Goal: Information Seeking & Learning: Learn about a topic

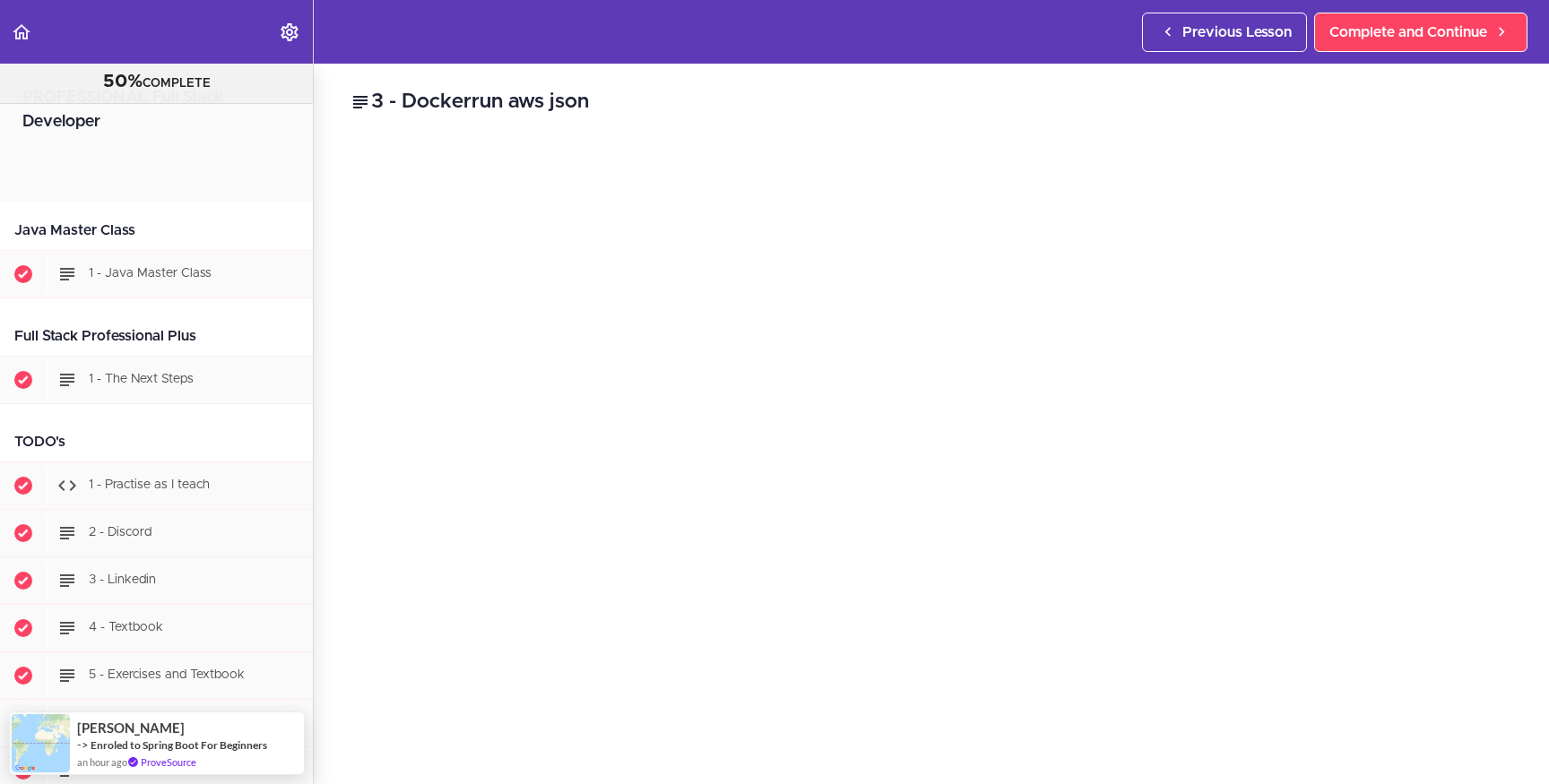
scroll to position [13844, 0]
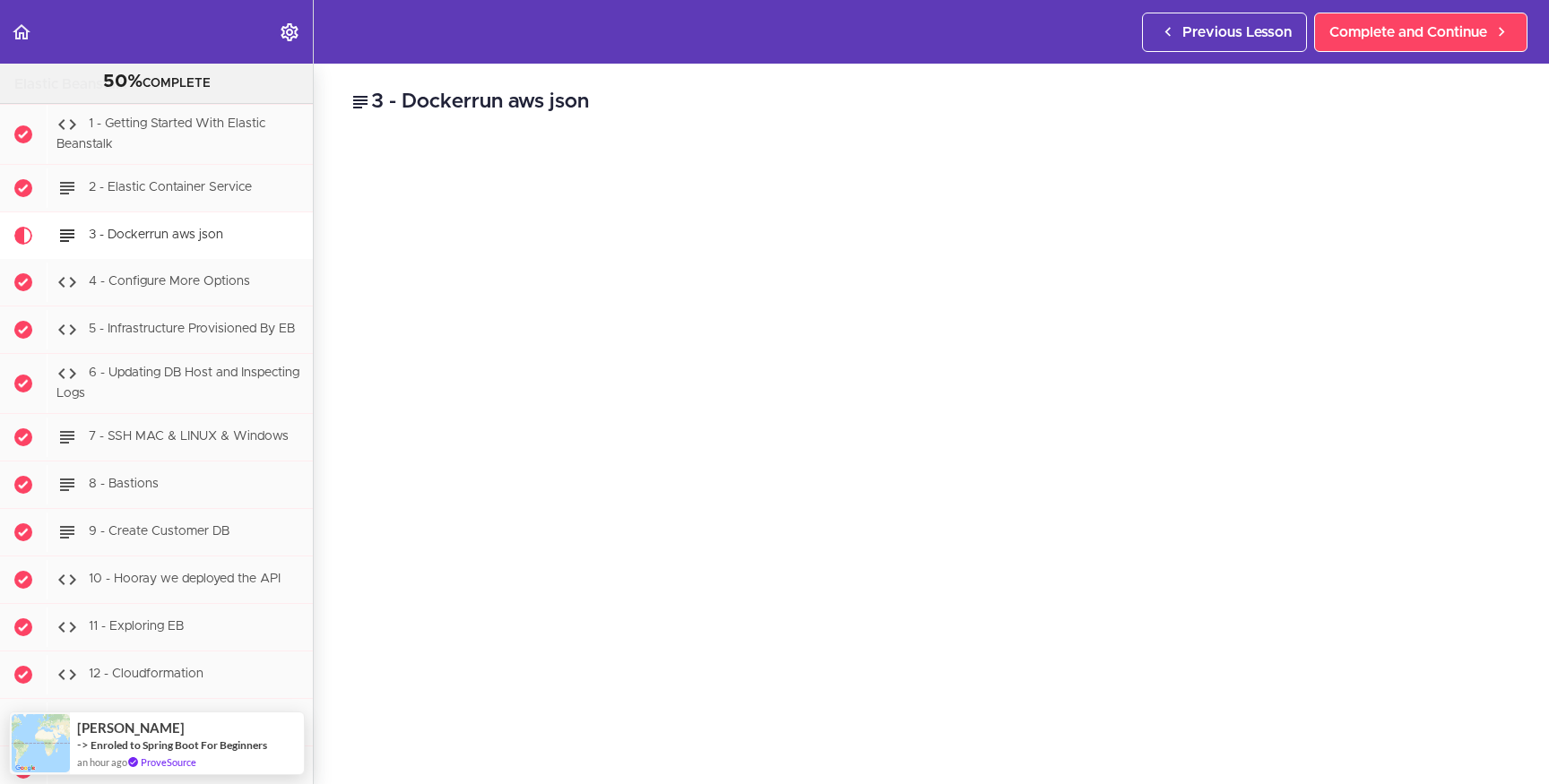
click at [894, 96] on h2 "3 - Dockerrun aws json" at bounding box center [931, 102] width 1163 height 30
click at [516, 100] on h2 "3 - Dockerrun aws json" at bounding box center [931, 102] width 1163 height 30
click at [517, 100] on h2 "3 - Dockerrun aws json" at bounding box center [931, 102] width 1163 height 30
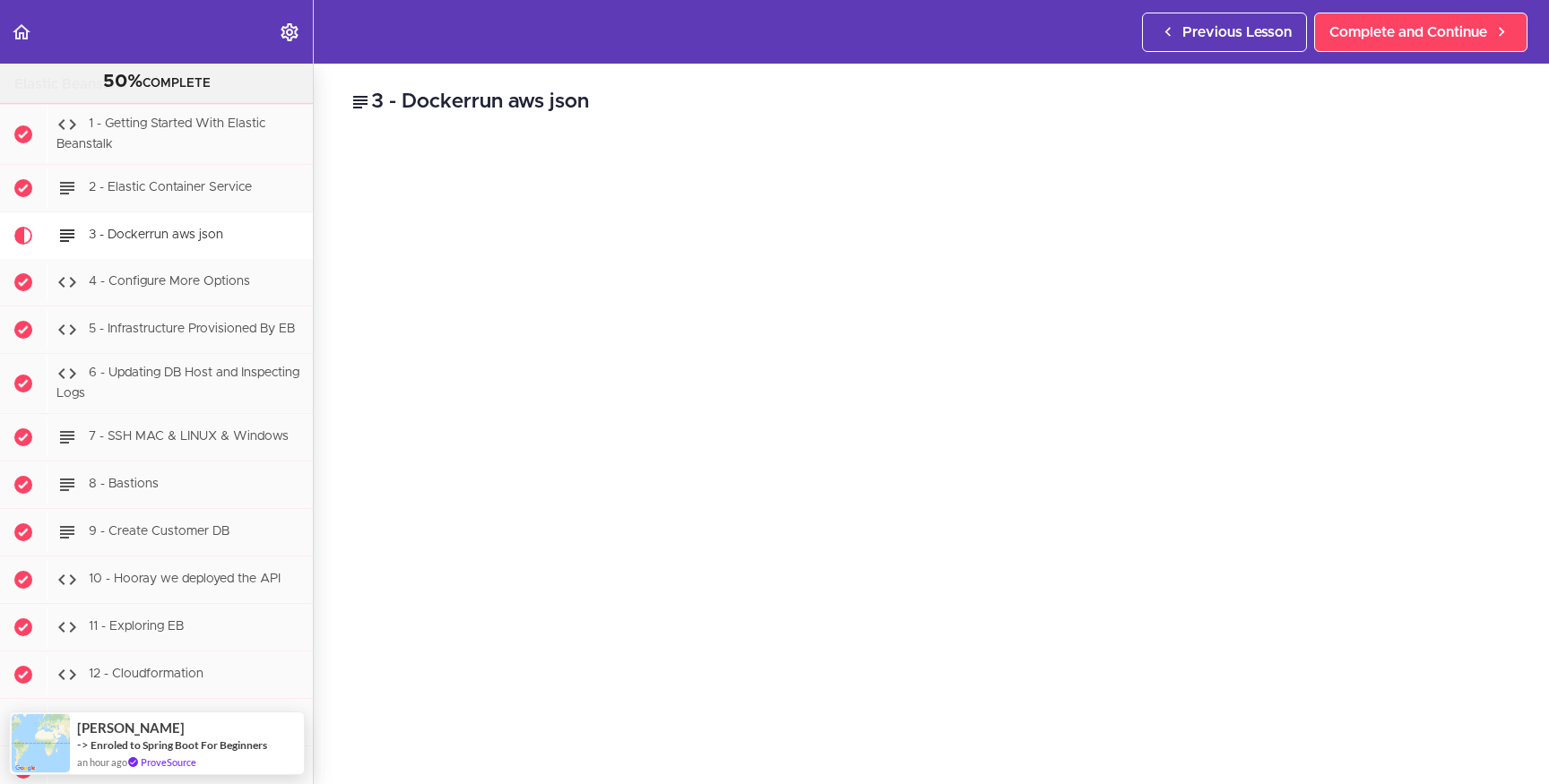
click at [516, 101] on h2 "3 - Dockerrun aws json" at bounding box center [931, 102] width 1163 height 30
click at [517, 102] on h2 "3 - Dockerrun aws json" at bounding box center [931, 102] width 1163 height 30
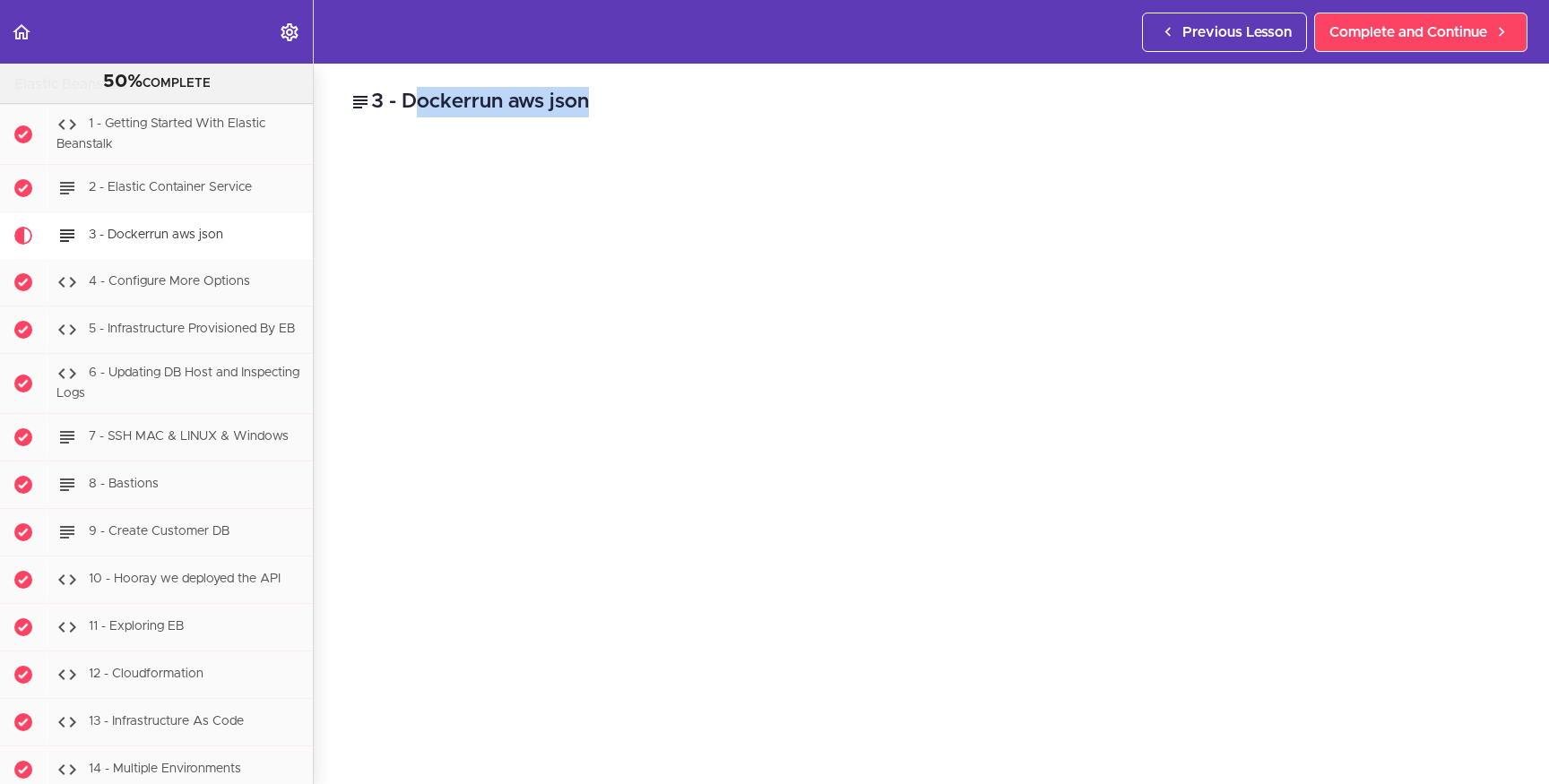
click at [516, 102] on h2 "3 - Dockerrun aws json" at bounding box center [931, 102] width 1163 height 30
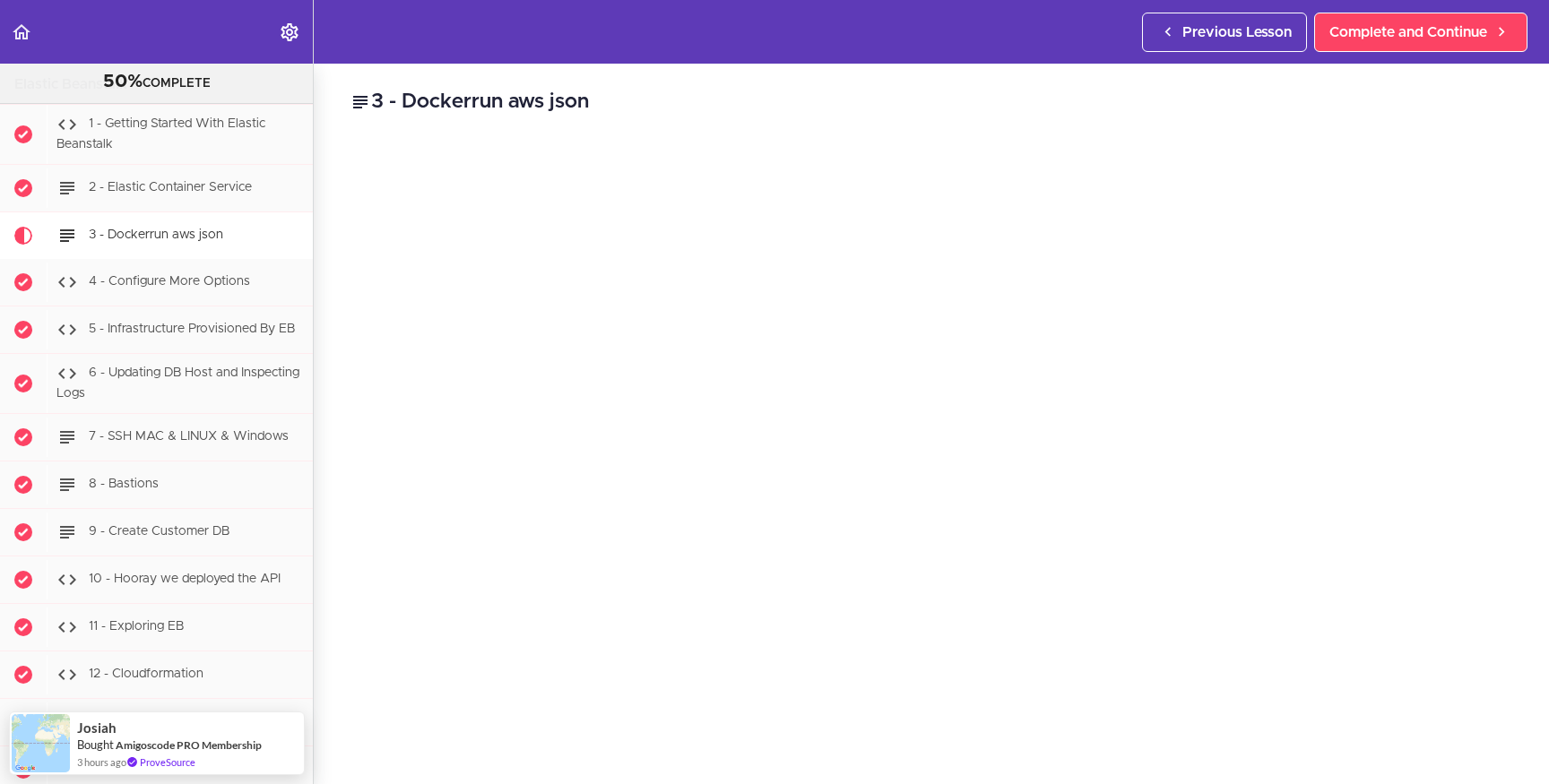
click at [516, 102] on h2 "3 - Dockerrun aws json" at bounding box center [931, 102] width 1163 height 30
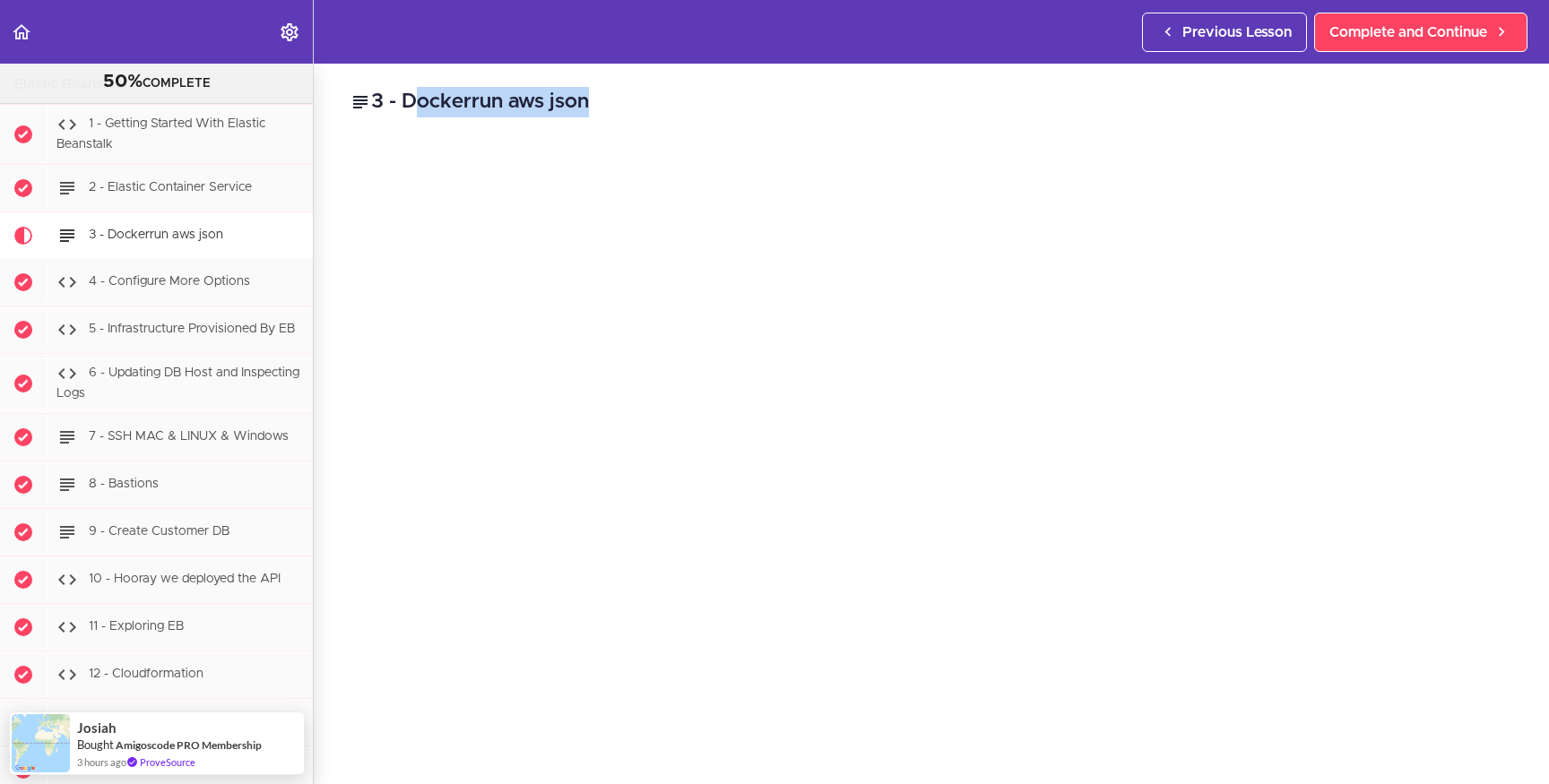
click at [516, 102] on h2 "3 - Dockerrun aws json" at bounding box center [931, 102] width 1163 height 30
click at [410, 101] on h2 "3 - Dockerrun aws json" at bounding box center [931, 102] width 1163 height 30
click at [409, 101] on h2 "3 - Dockerrun aws json" at bounding box center [931, 102] width 1163 height 30
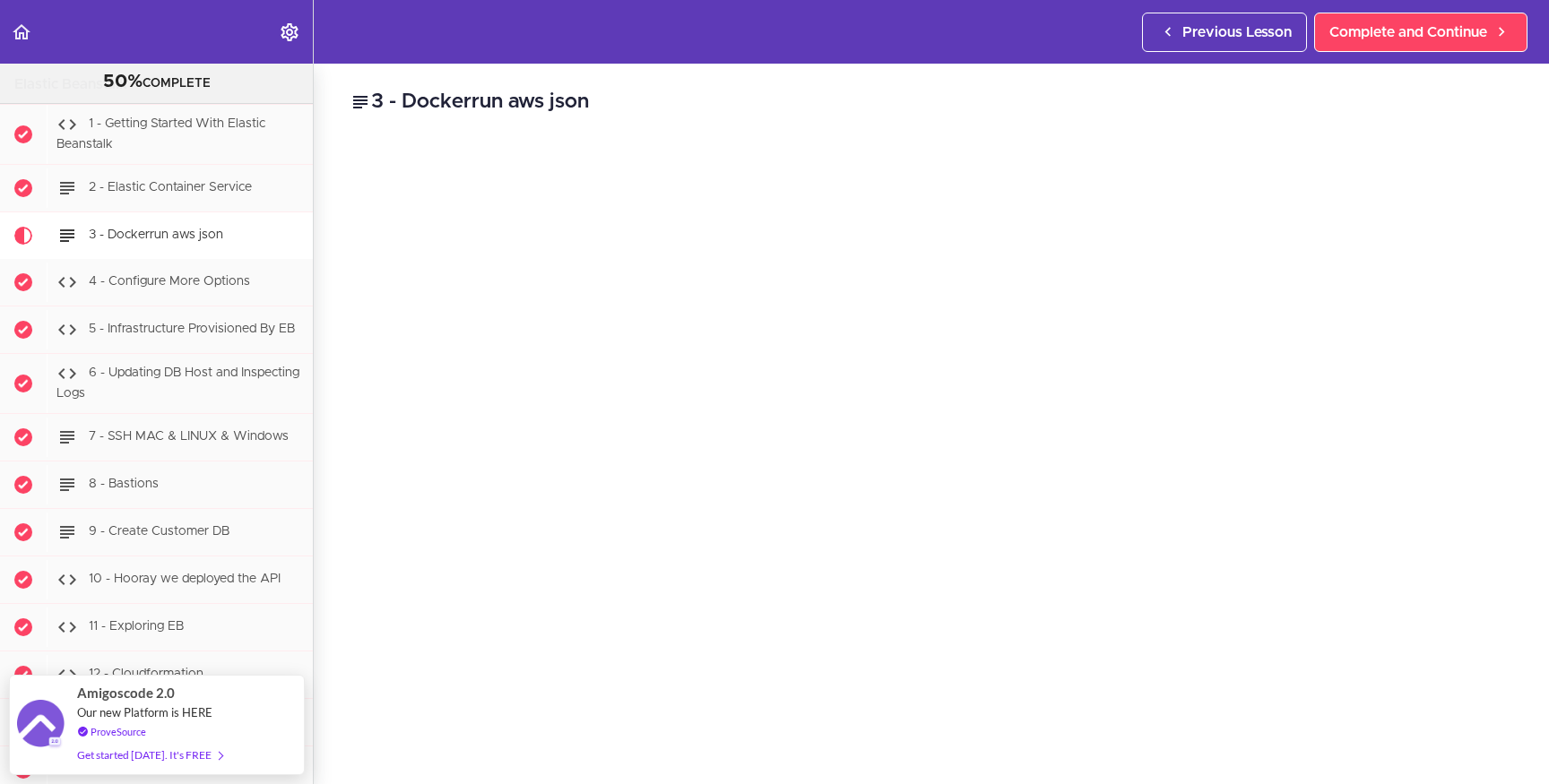
click at [876, 74] on div "3 - Dockerrun aws json yaml { "AWSEBDockerrunVersion": 2 , "containerDefinition…" at bounding box center [931, 423] width 1235 height 721
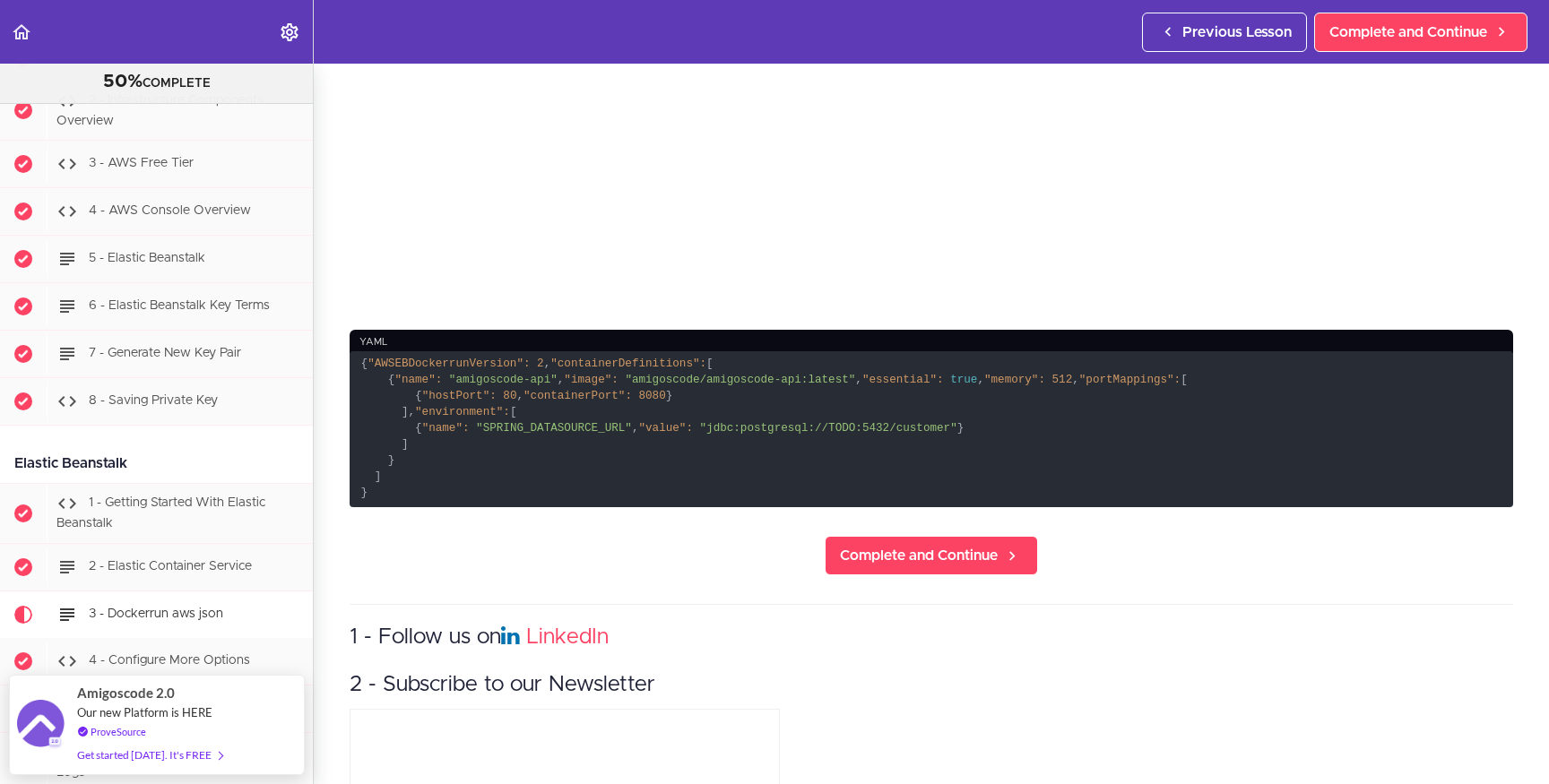
scroll to position [743, 0]
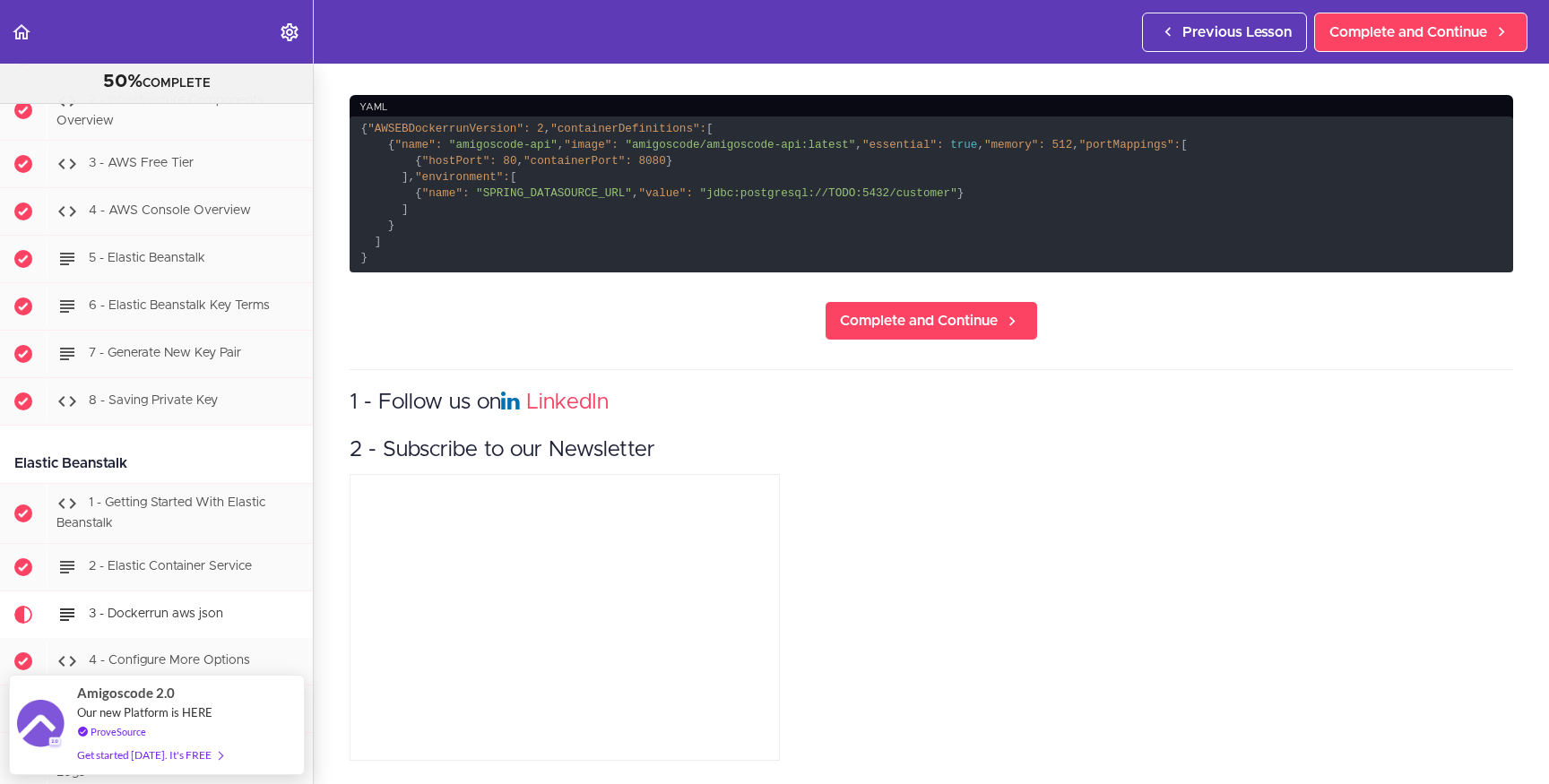
click at [841, 273] on code "{ "AWSEBDockerrunVersion": 2 , "containerDefinitions": [ { "name": "amigoscode-…" at bounding box center [931, 194] width 1163 height 156
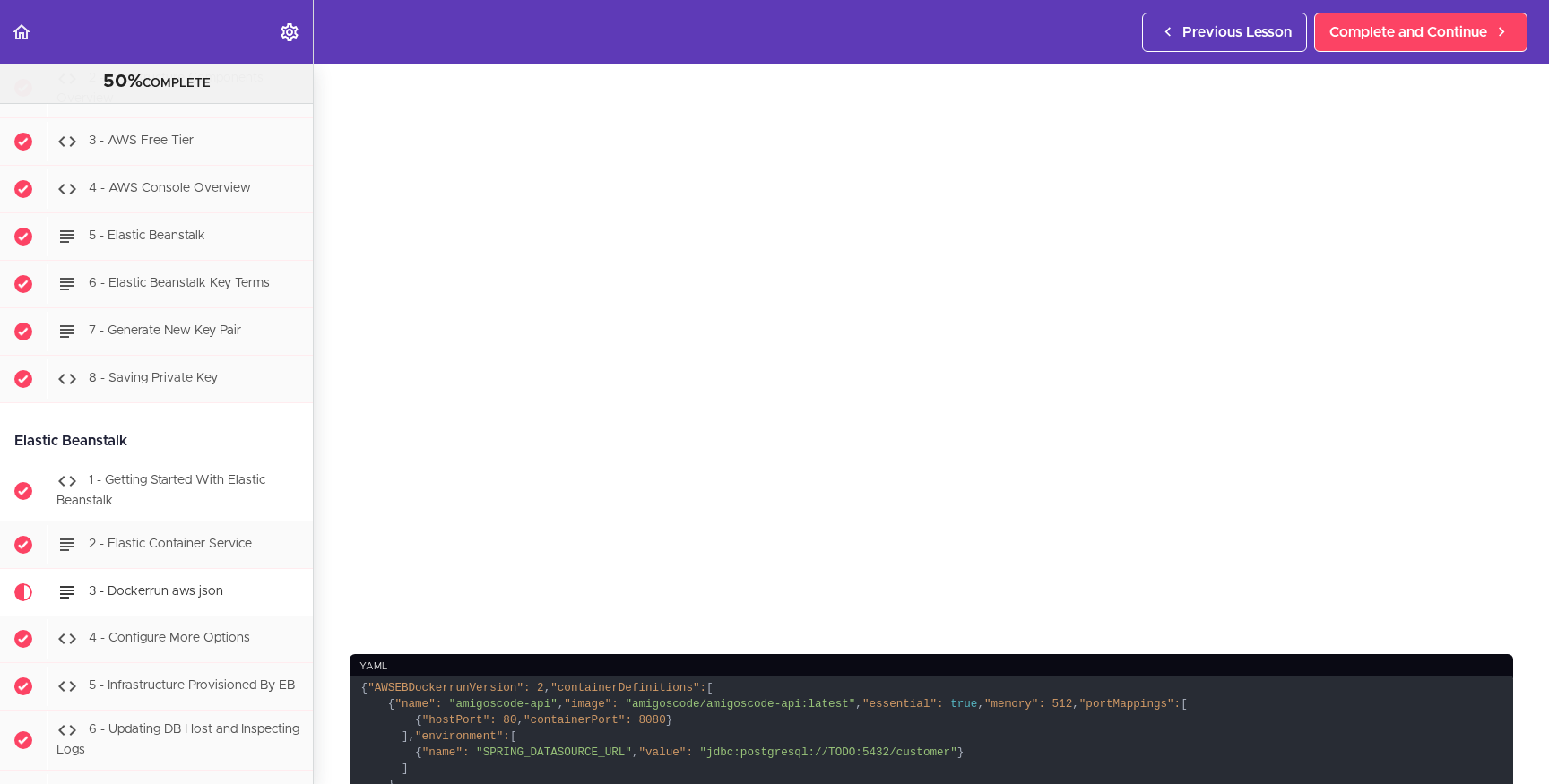
scroll to position [13492, 0]
